Goal: Transaction & Acquisition: Purchase product/service

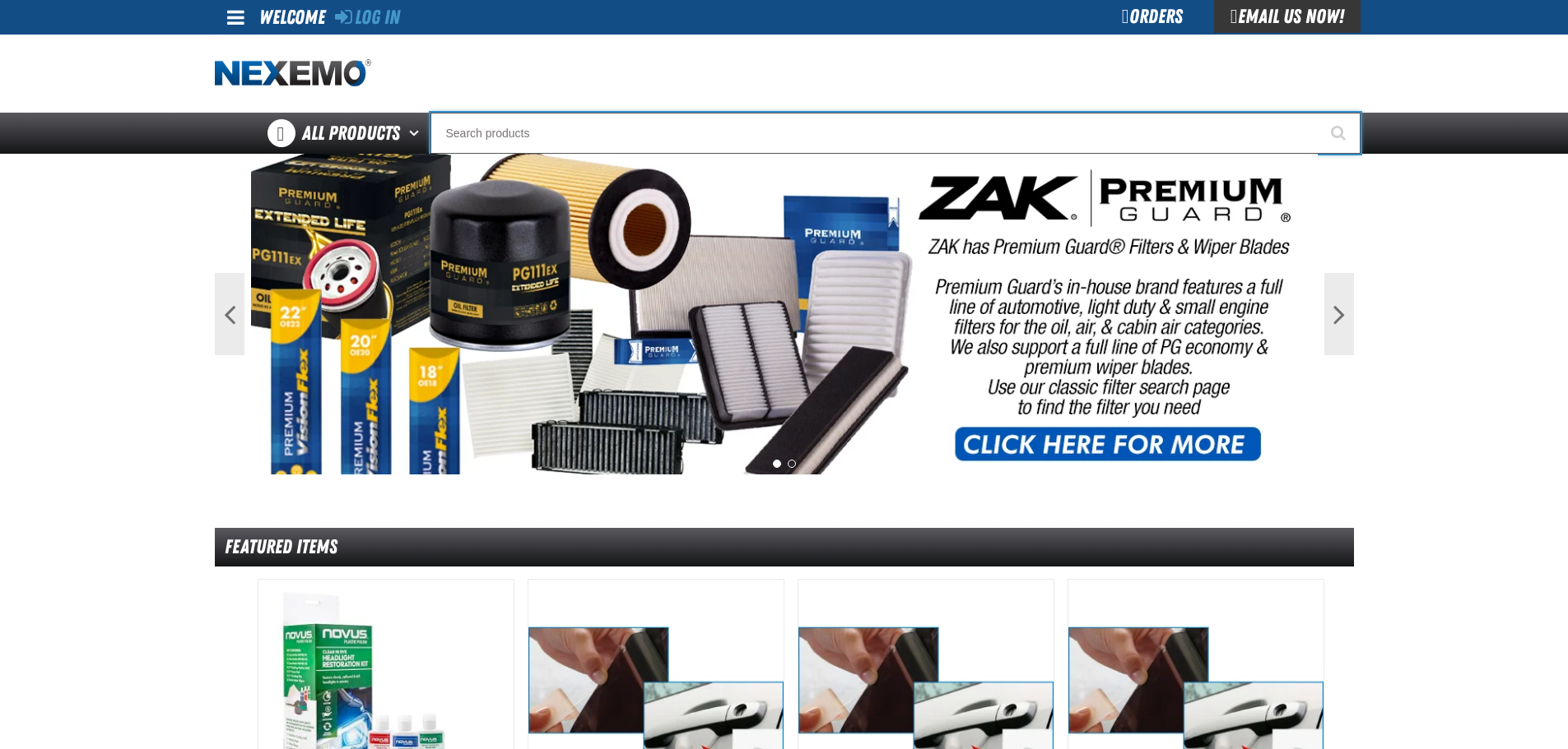
click at [510, 126] on input "Search" at bounding box center [895, 132] width 930 height 41
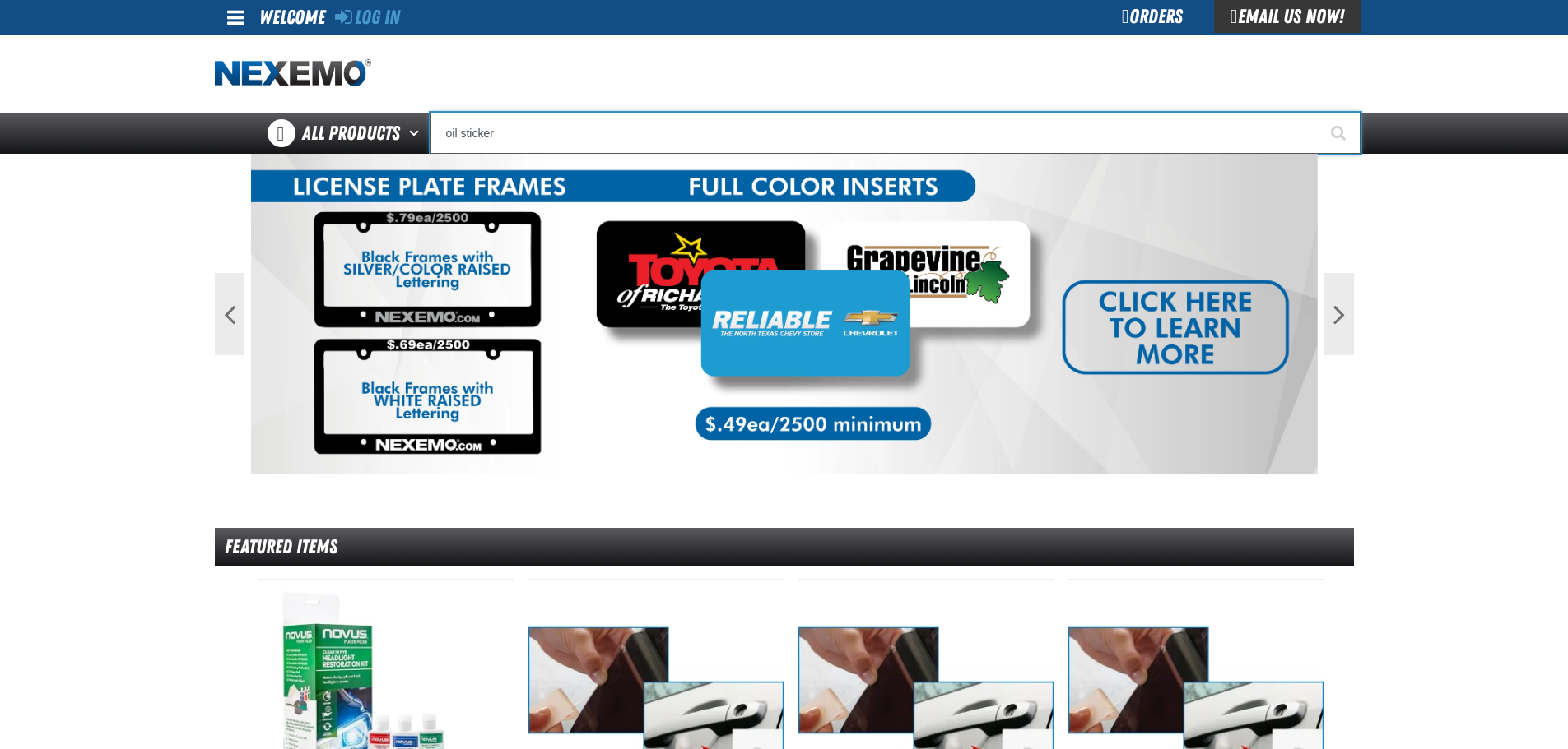
type input "oil sticker"
click at [1319, 113] on button "Start Searching" at bounding box center [1339, 132] width 41 height 41
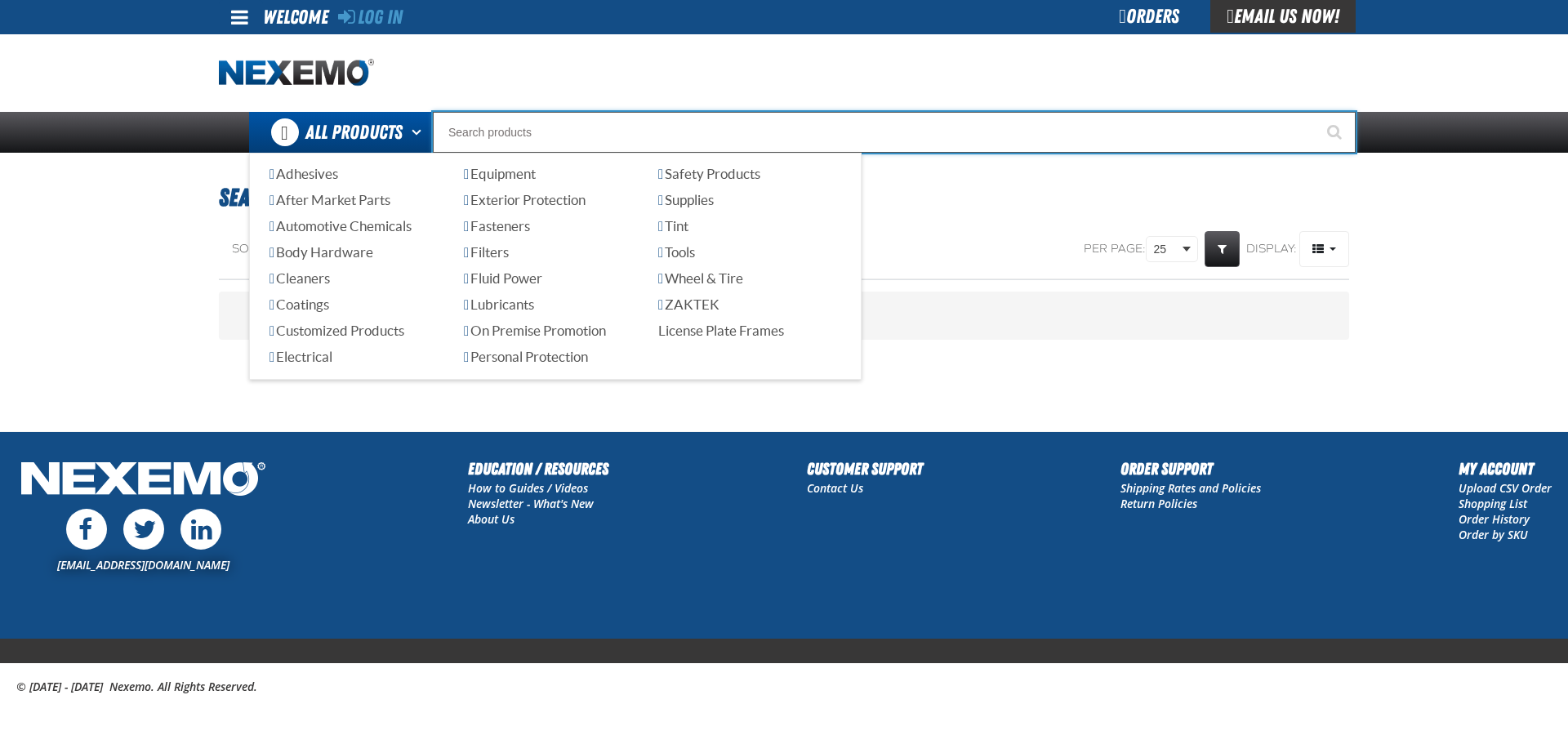
drag, startPoint x: 539, startPoint y: 134, endPoint x: 389, endPoint y: 138, distance: 150.1
click at [389, 138] on div "Back All Products Adhesives After Market Parts Automotive Chemicals Body Hardwa…" at bounding box center [784, 132] width 1143 height 40
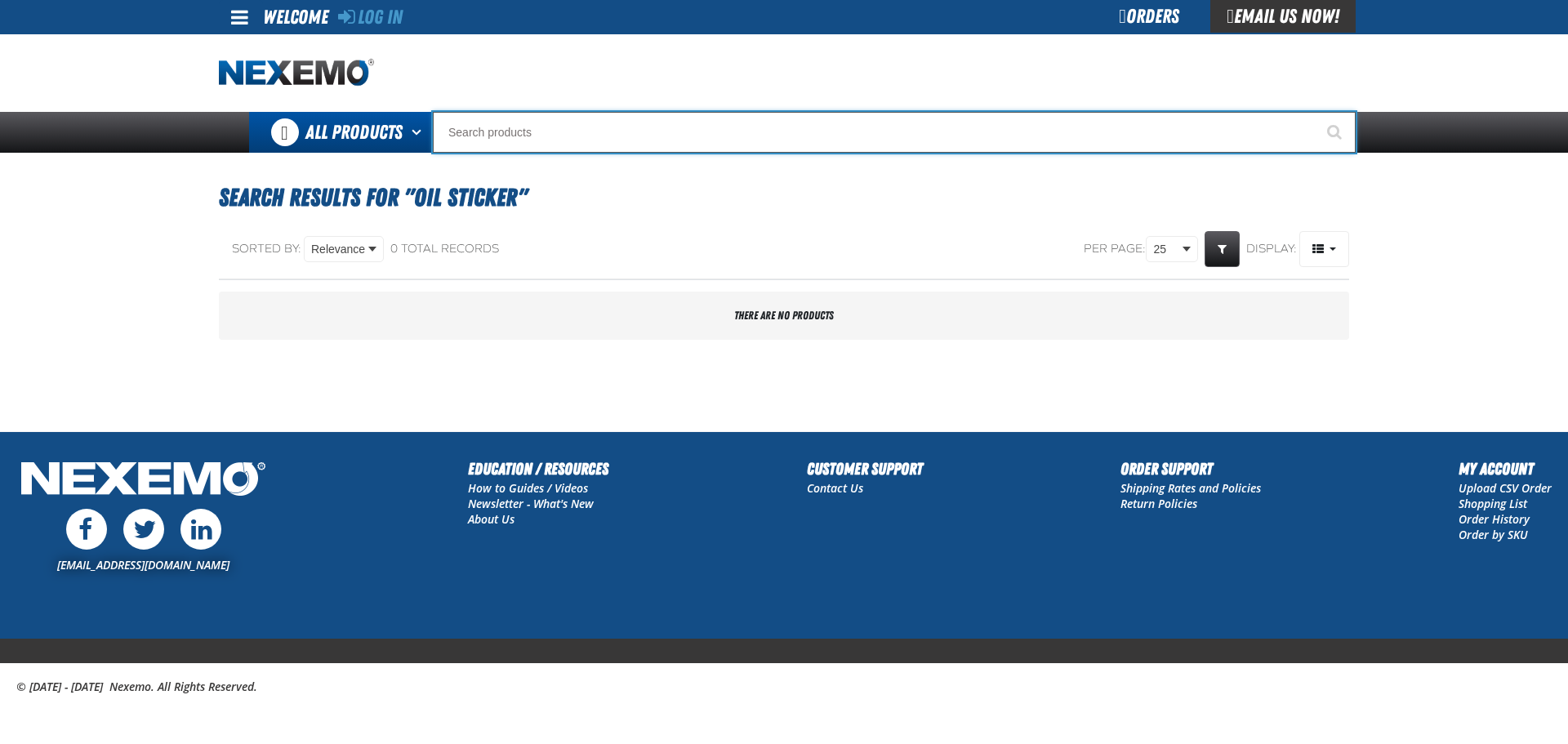
click at [391, 138] on span "All Products" at bounding box center [353, 132] width 97 height 29
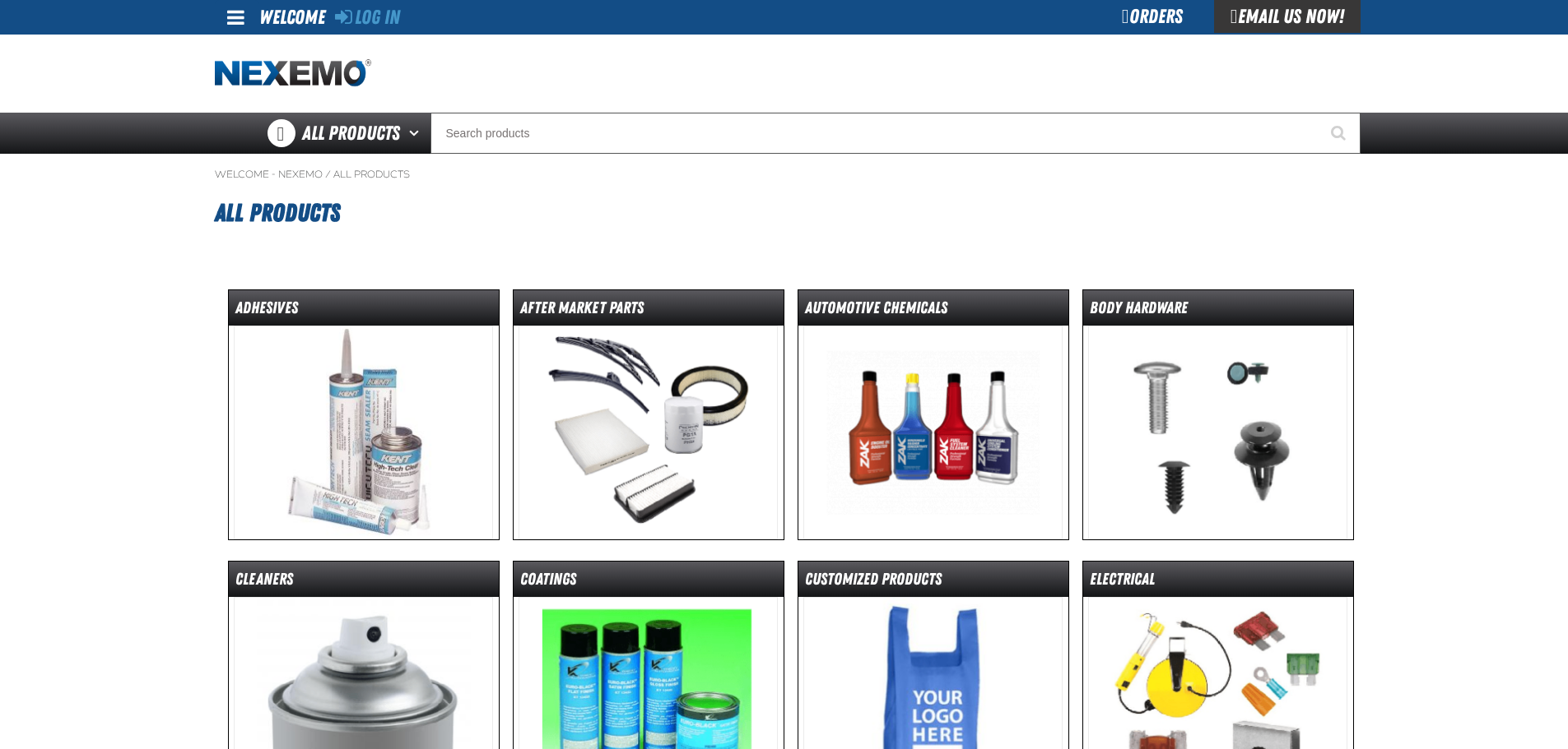
scroll to position [82, 0]
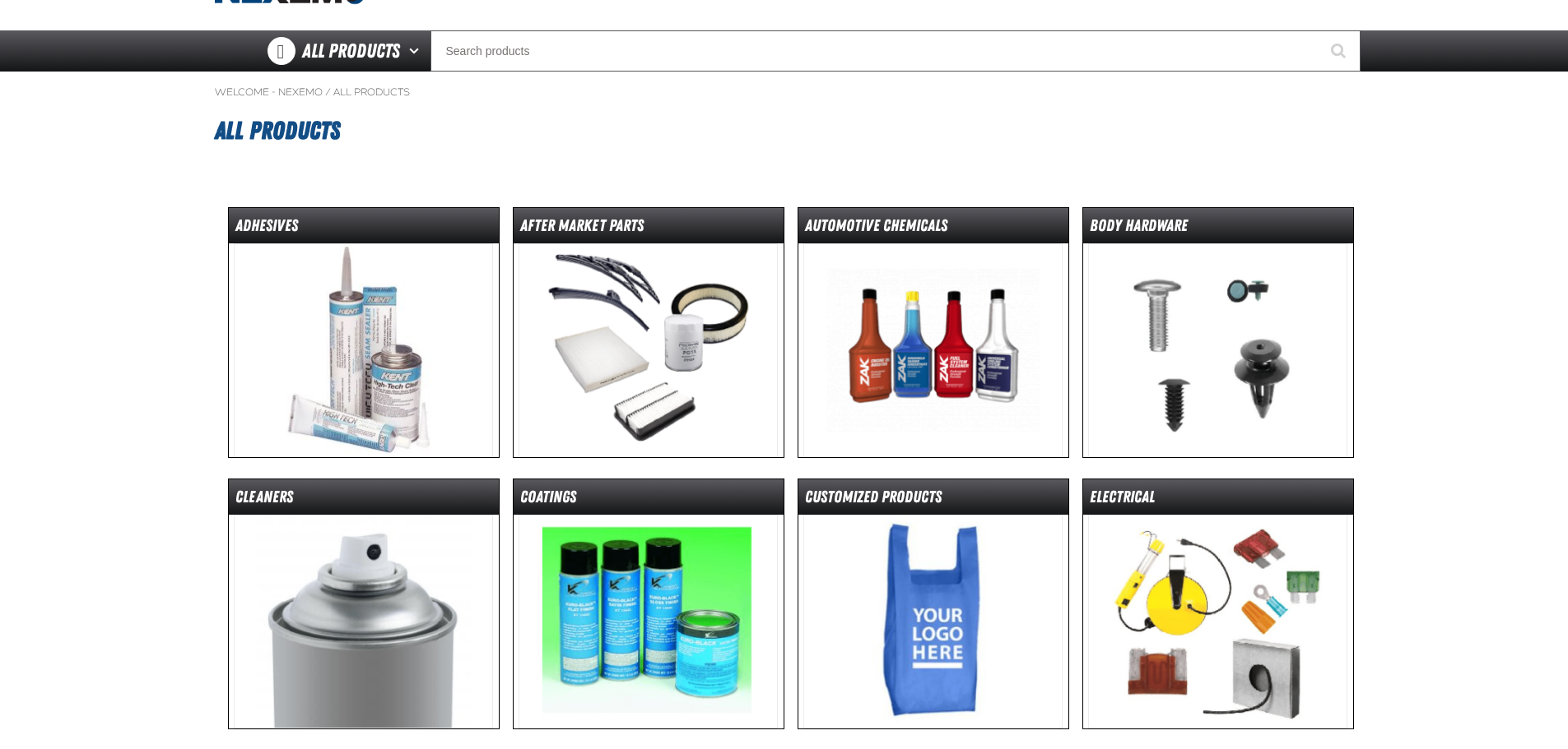
click at [970, 299] on img at bounding box center [932, 350] width 259 height 214
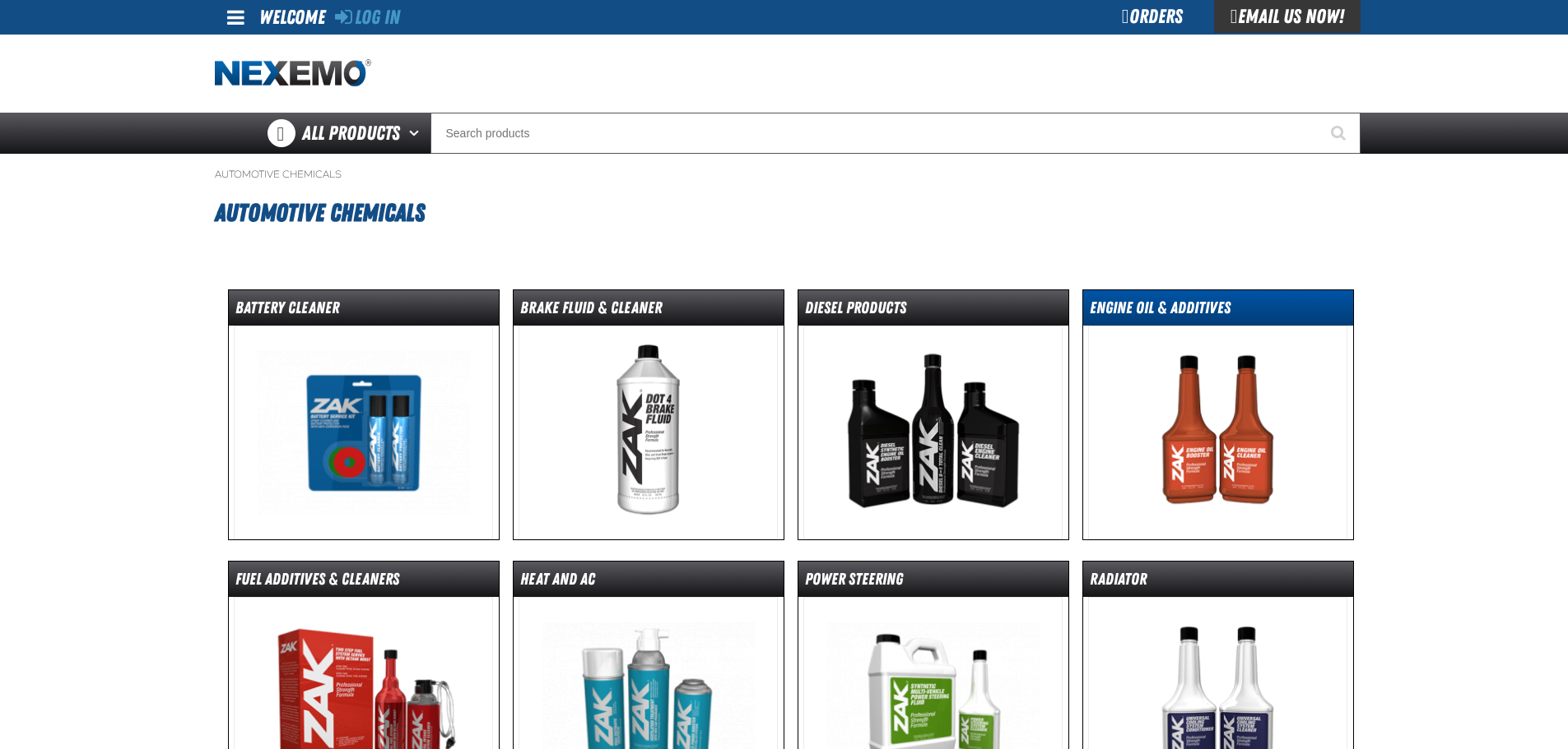
click at [1190, 320] on dt "Engine Oil & Additives" at bounding box center [1218, 311] width 270 height 29
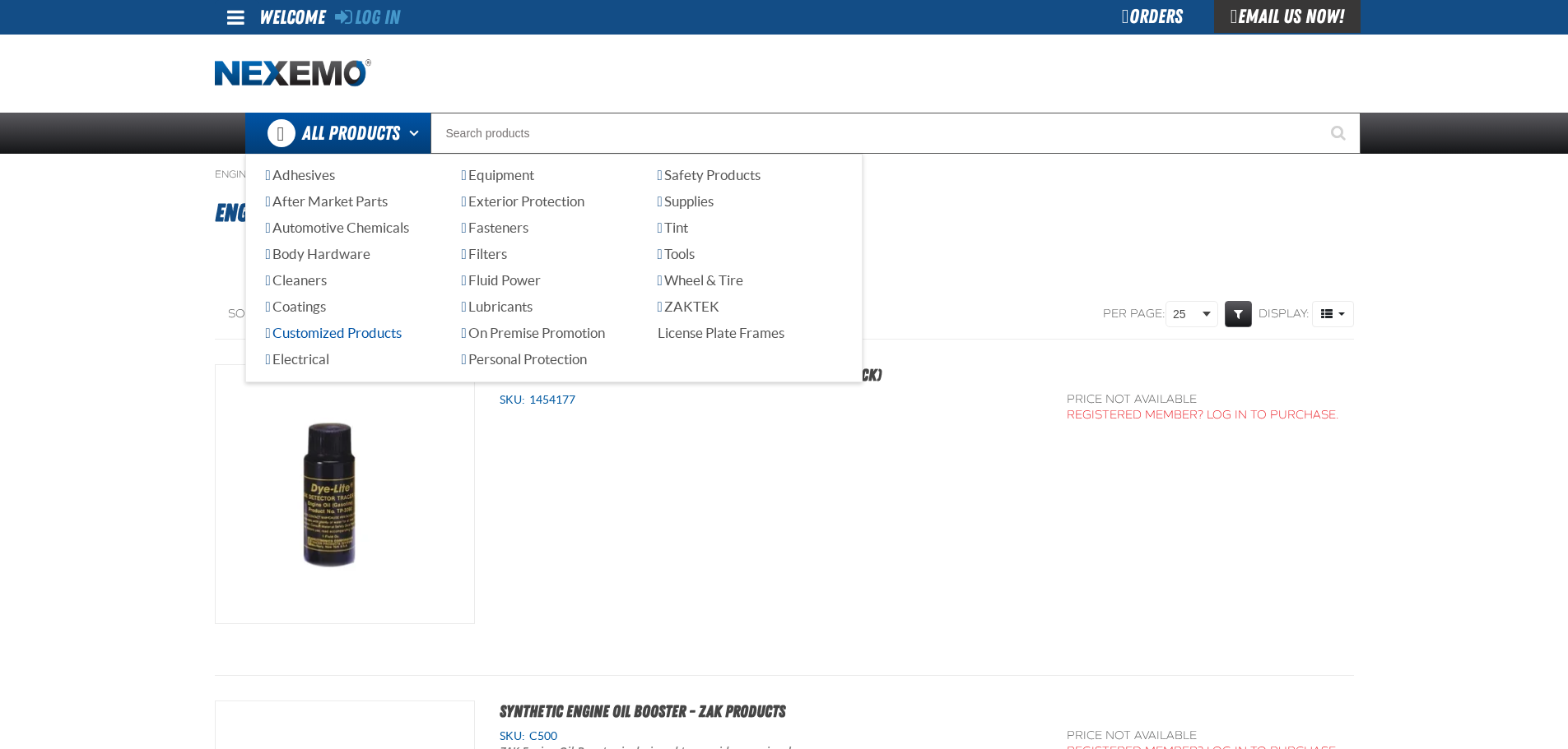
click at [376, 333] on span "Customized Products" at bounding box center [334, 333] width 136 height 16
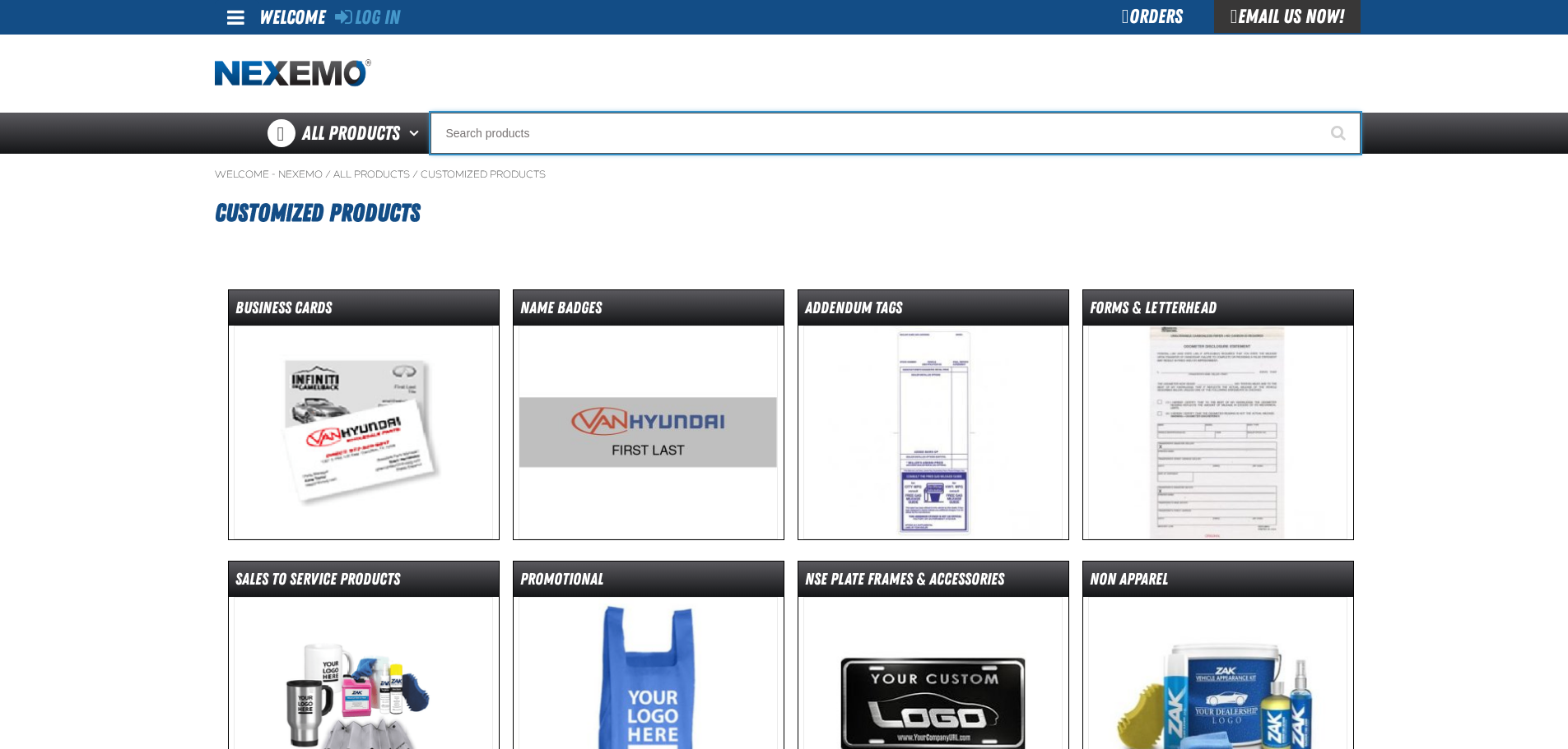
click at [552, 130] on input "Search" at bounding box center [895, 132] width 930 height 41
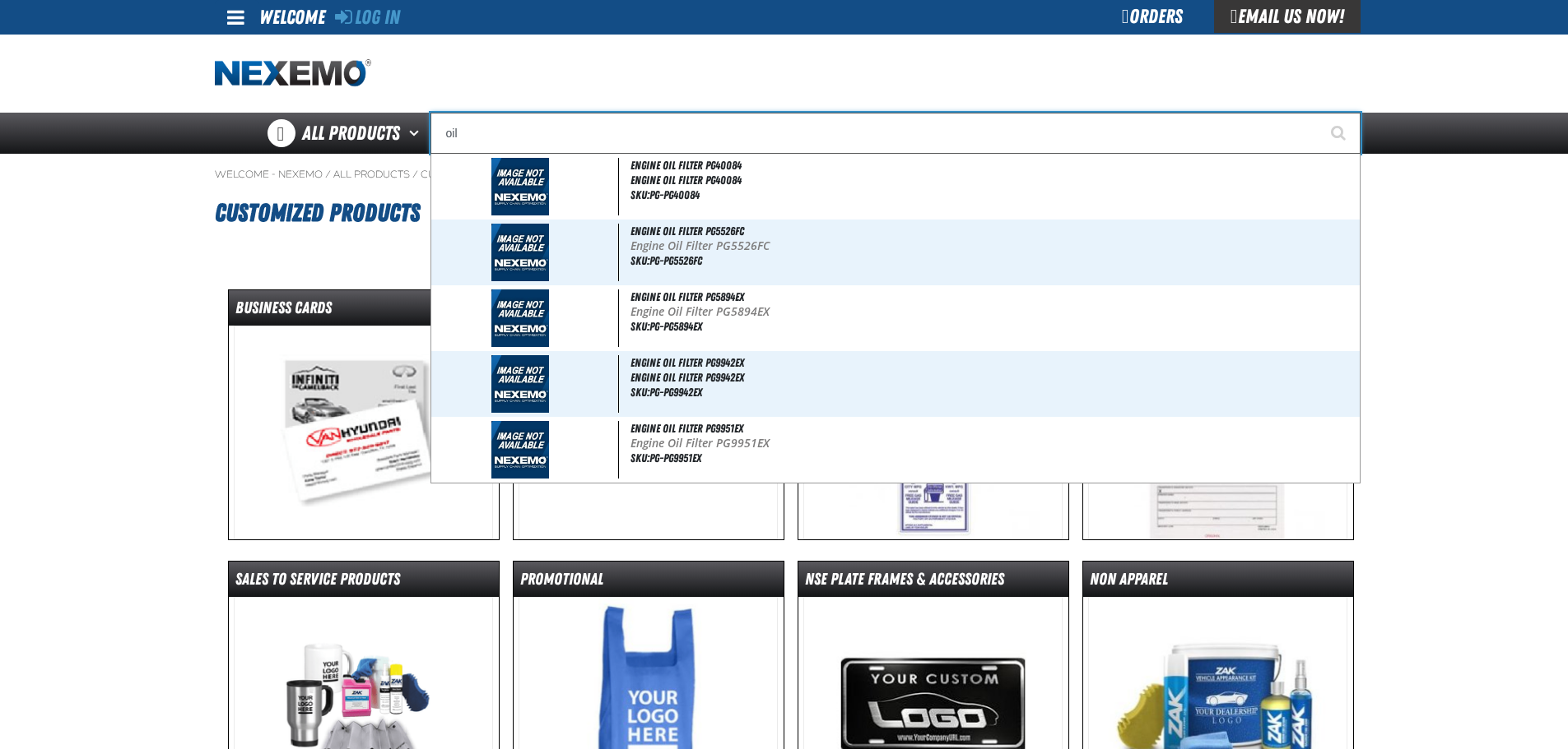
type input "oil"
click at [1319, 113] on button "Start Searching" at bounding box center [1339, 132] width 41 height 41
